Goal: Check status: Check status

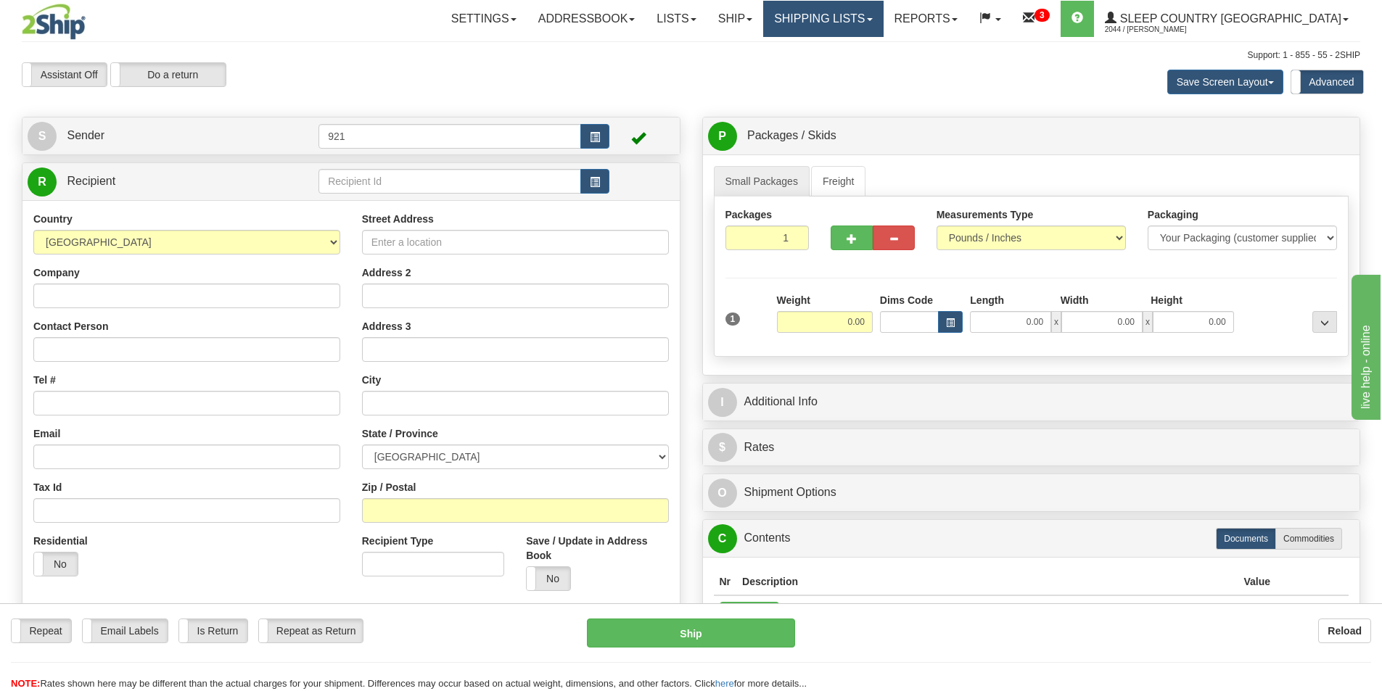
click at [883, 13] on link "Shipping lists" at bounding box center [823, 19] width 120 height 36
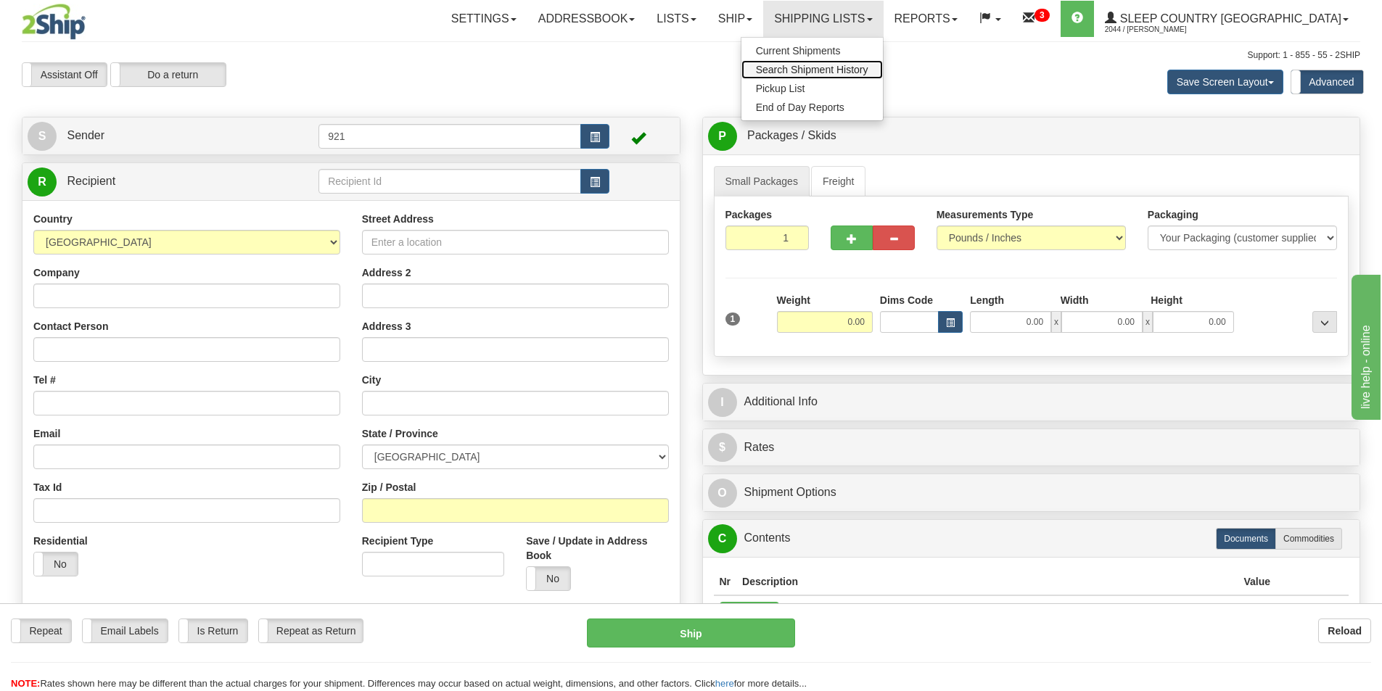
click at [883, 63] on link "Search Shipment History" at bounding box center [811, 69] width 141 height 19
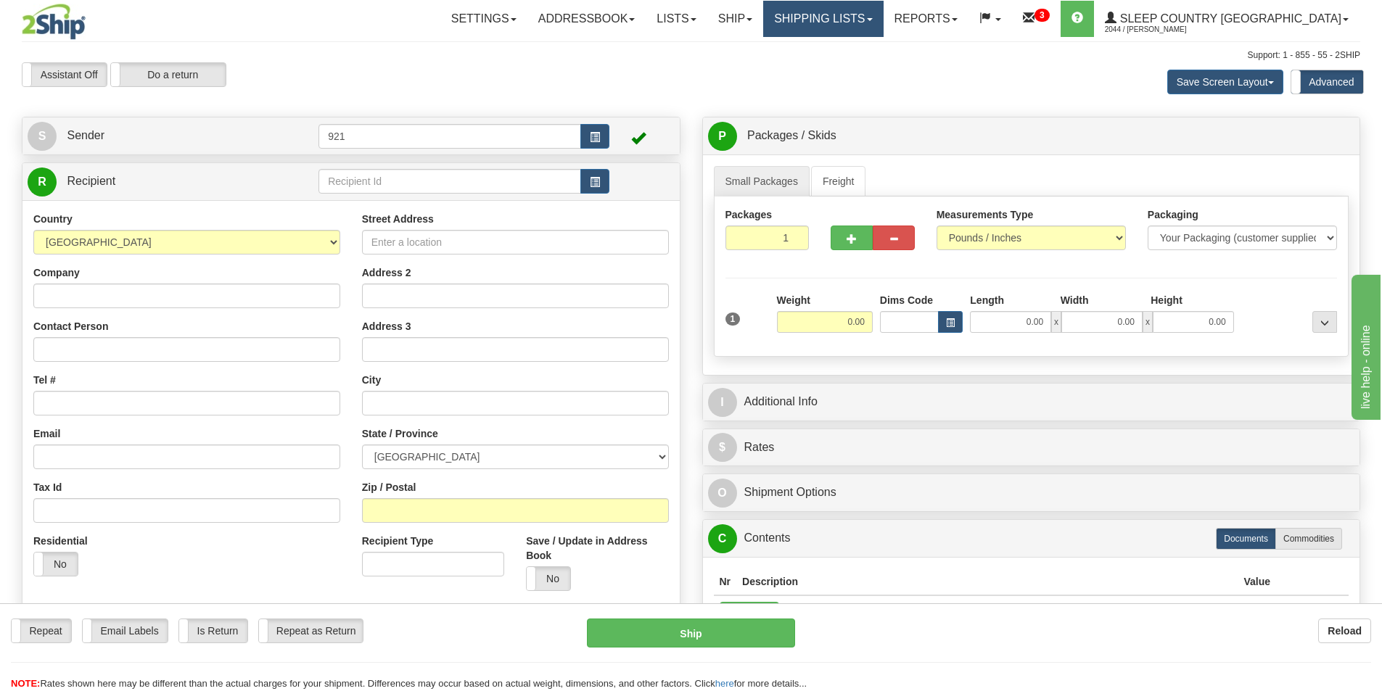
click at [876, 15] on link "Shipping lists" at bounding box center [823, 19] width 120 height 36
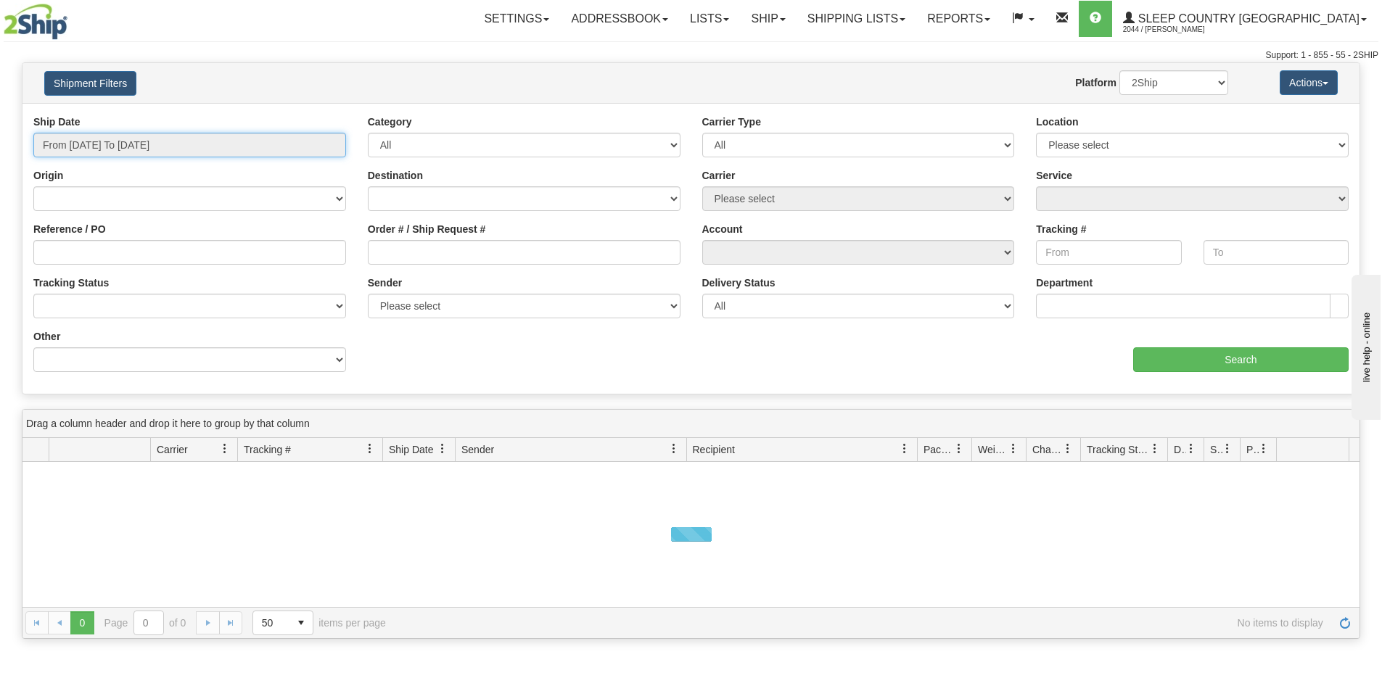
click at [169, 145] on input "From [DATE] To [DATE]" at bounding box center [189, 145] width 313 height 25
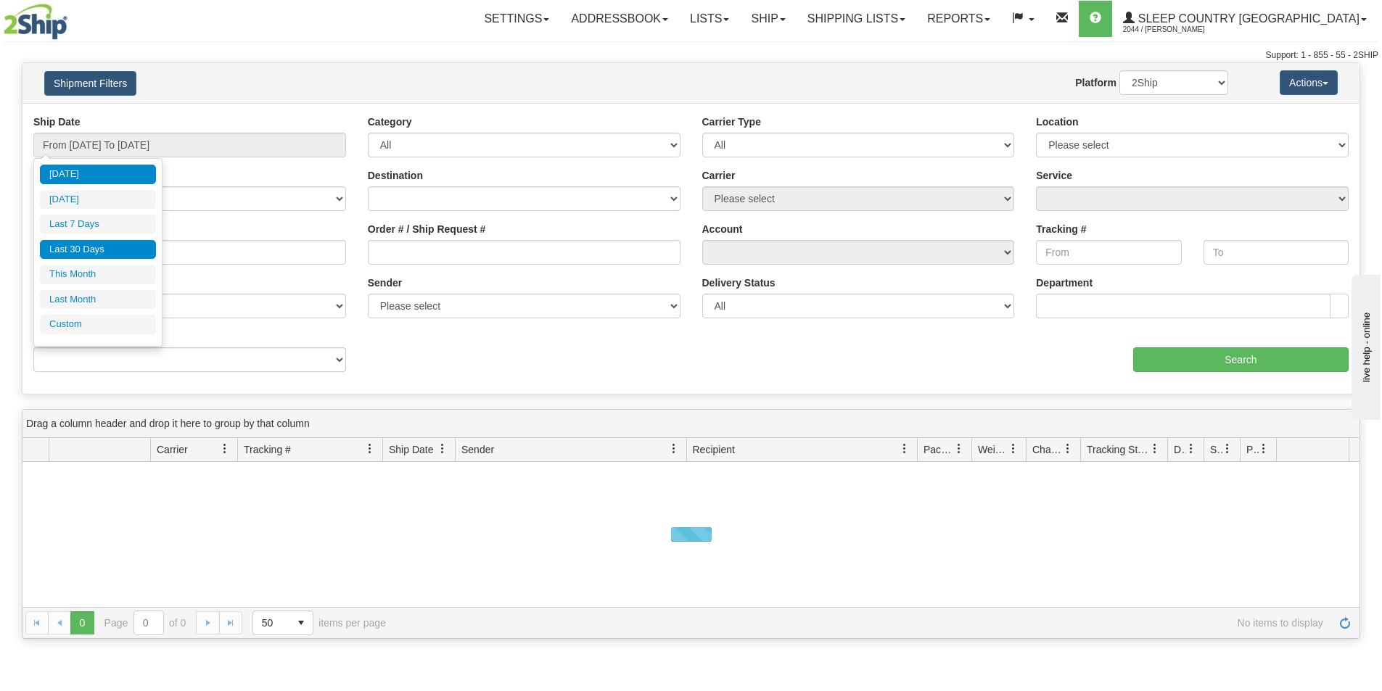
click at [96, 250] on li "Last 30 Days" at bounding box center [98, 250] width 116 height 20
type input "From 09/08/2025 To 10/07/2025"
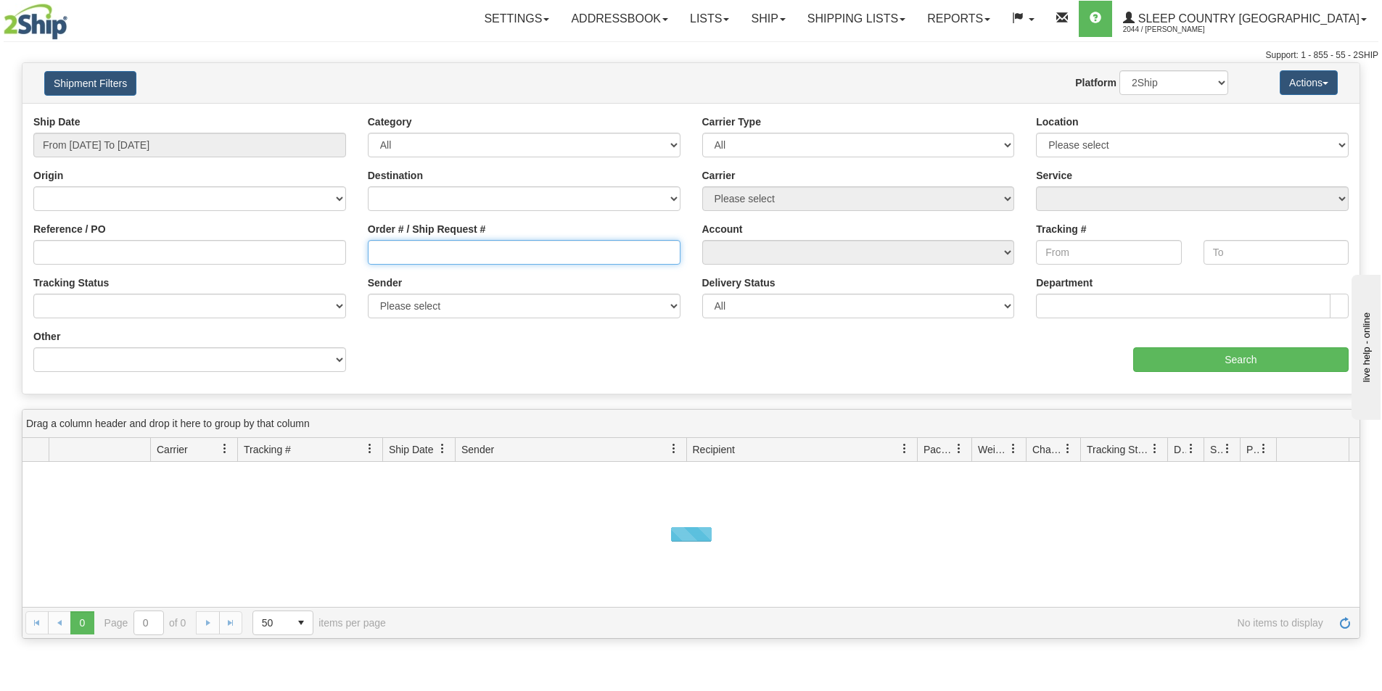
click at [406, 254] on input "Order # / Ship Request #" at bounding box center [524, 252] width 313 height 25
paste input "128132"
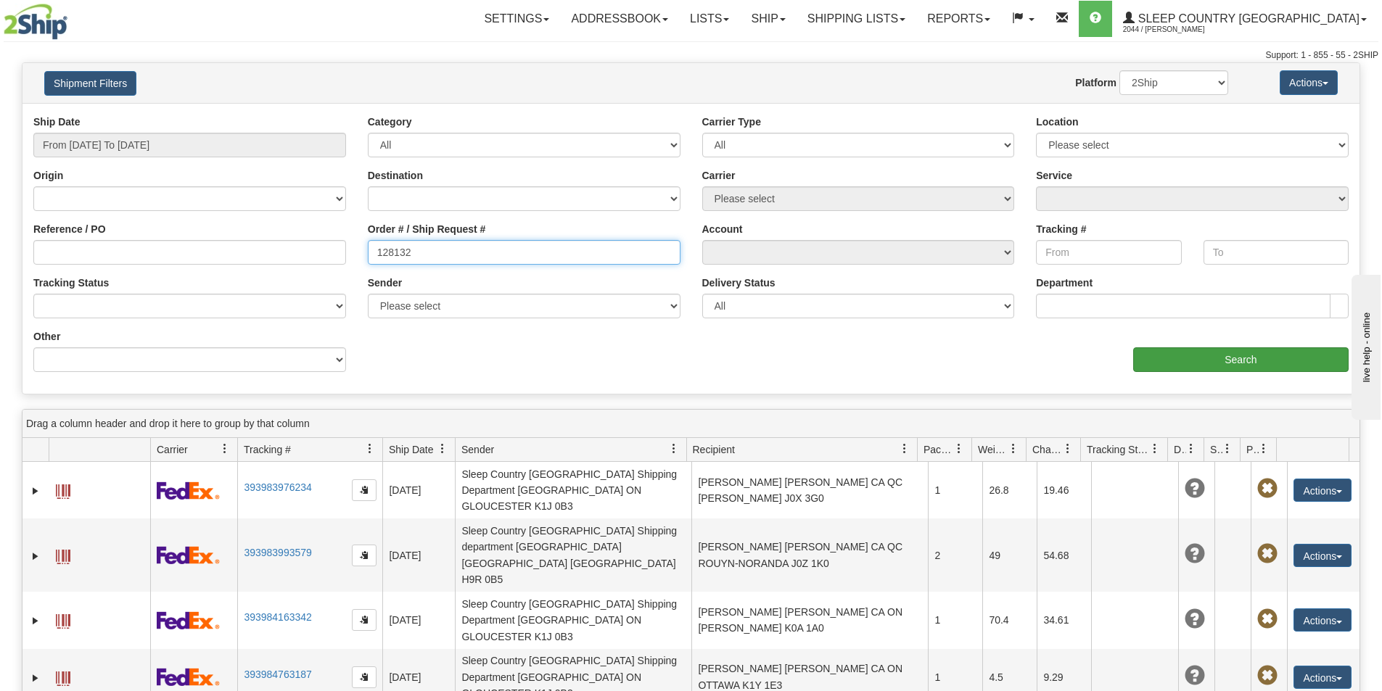
type input "128132"
click at [1262, 358] on input "Search" at bounding box center [1240, 359] width 215 height 25
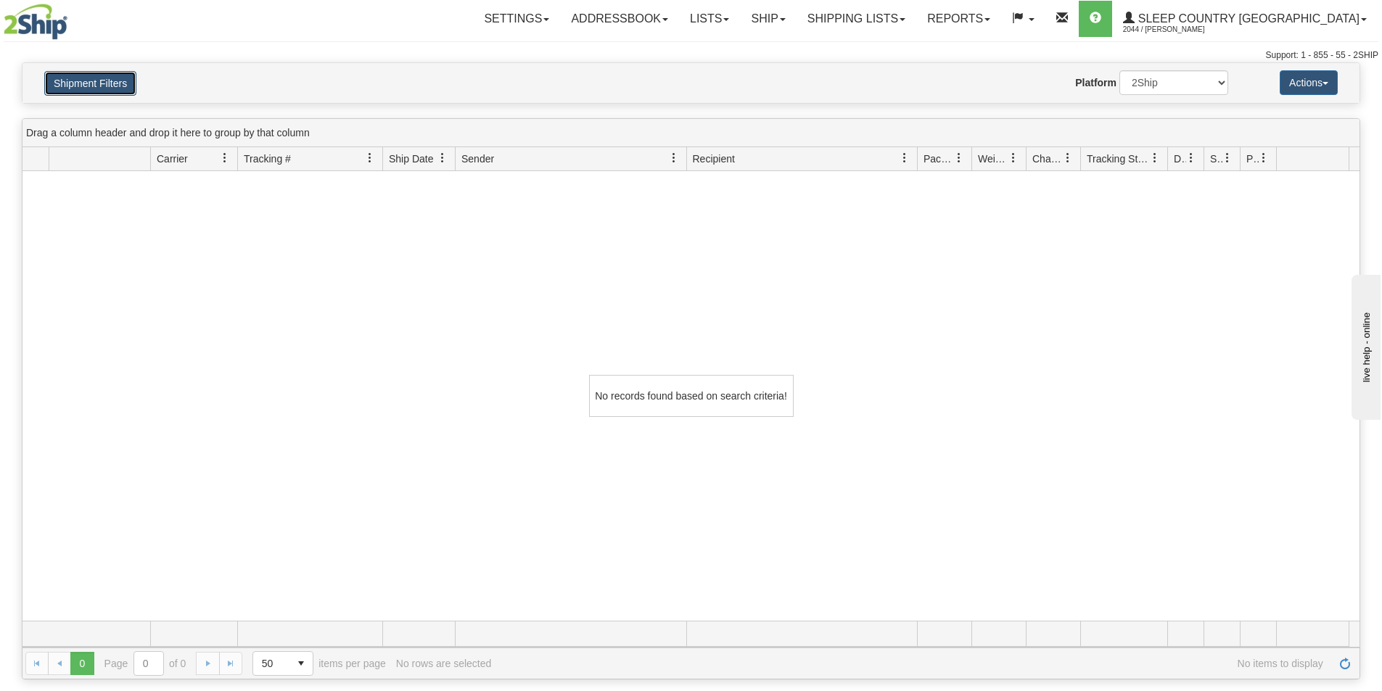
click at [112, 82] on button "Shipment Filters" at bounding box center [90, 83] width 92 height 25
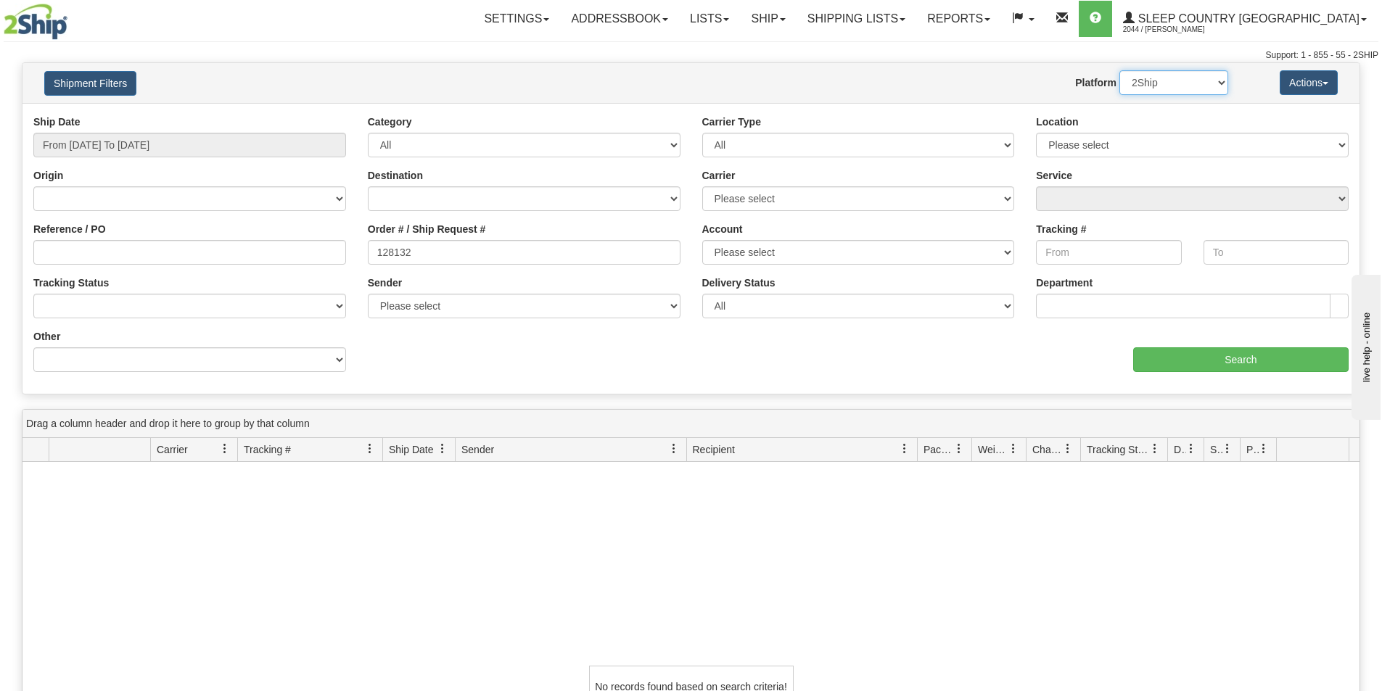
click at [1192, 77] on select "2Ship Imported" at bounding box center [1173, 82] width 109 height 25
click at [1119, 70] on select "2Ship Imported" at bounding box center [1173, 82] width 109 height 25
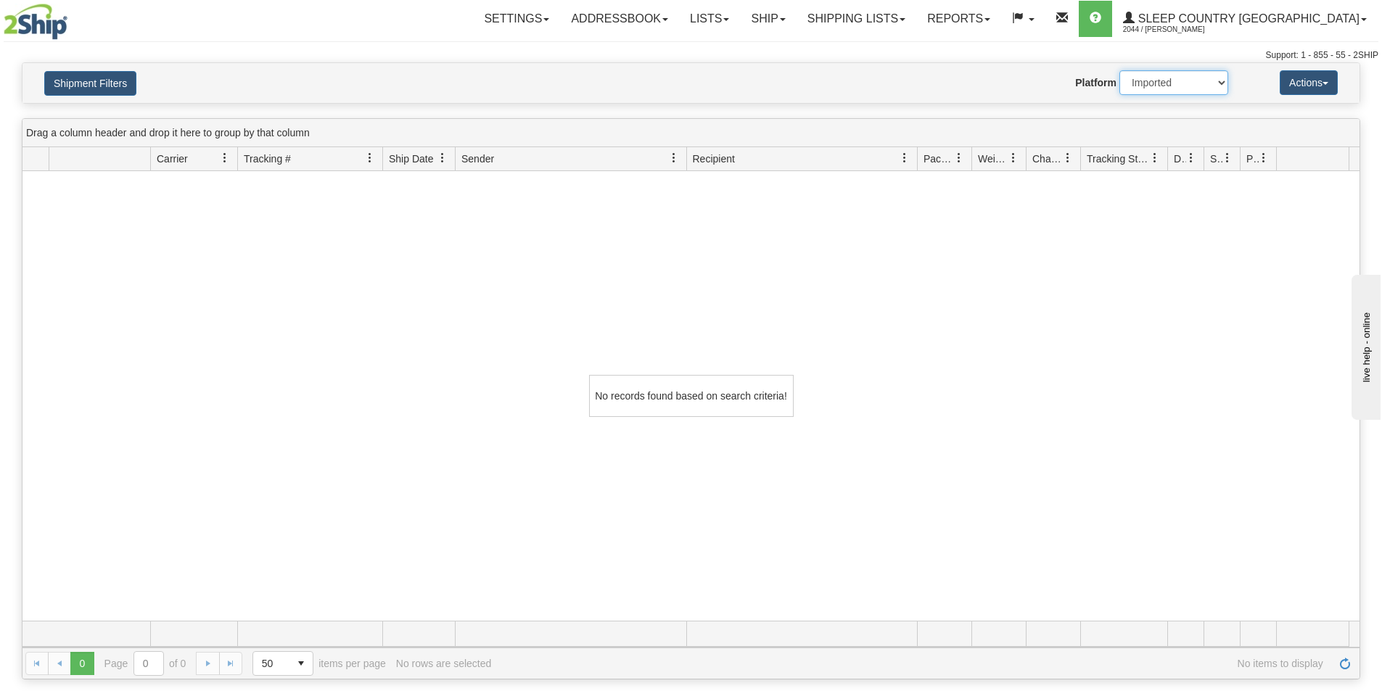
click at [1164, 87] on select "2Ship Imported" at bounding box center [1173, 82] width 109 height 25
select select "0"
click at [1119, 70] on select "2Ship Imported" at bounding box center [1173, 82] width 109 height 25
